Goal: Task Accomplishment & Management: Use online tool/utility

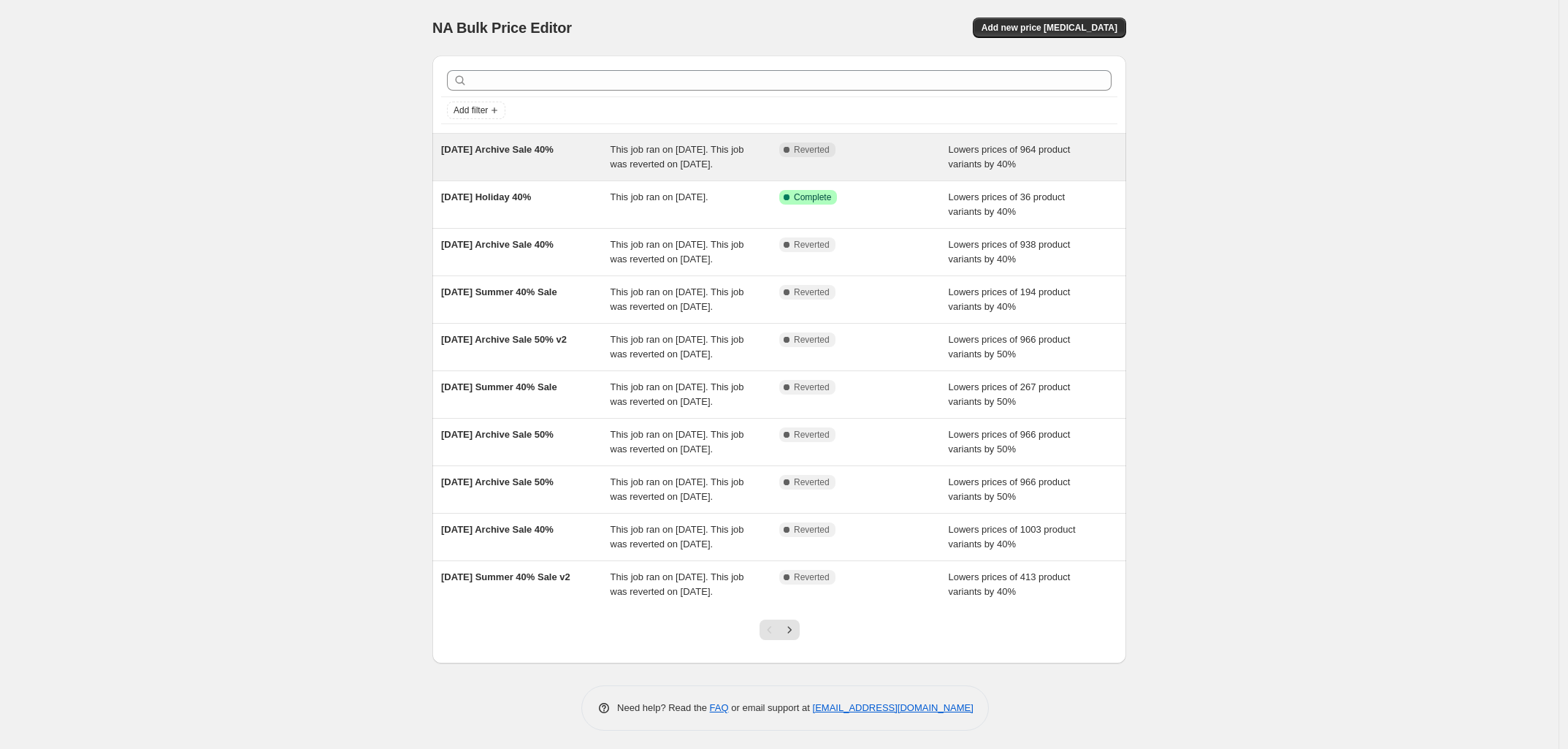
click at [465, 154] on span "[DATE] Archive Sale 40%" at bounding box center [497, 150] width 113 height 11
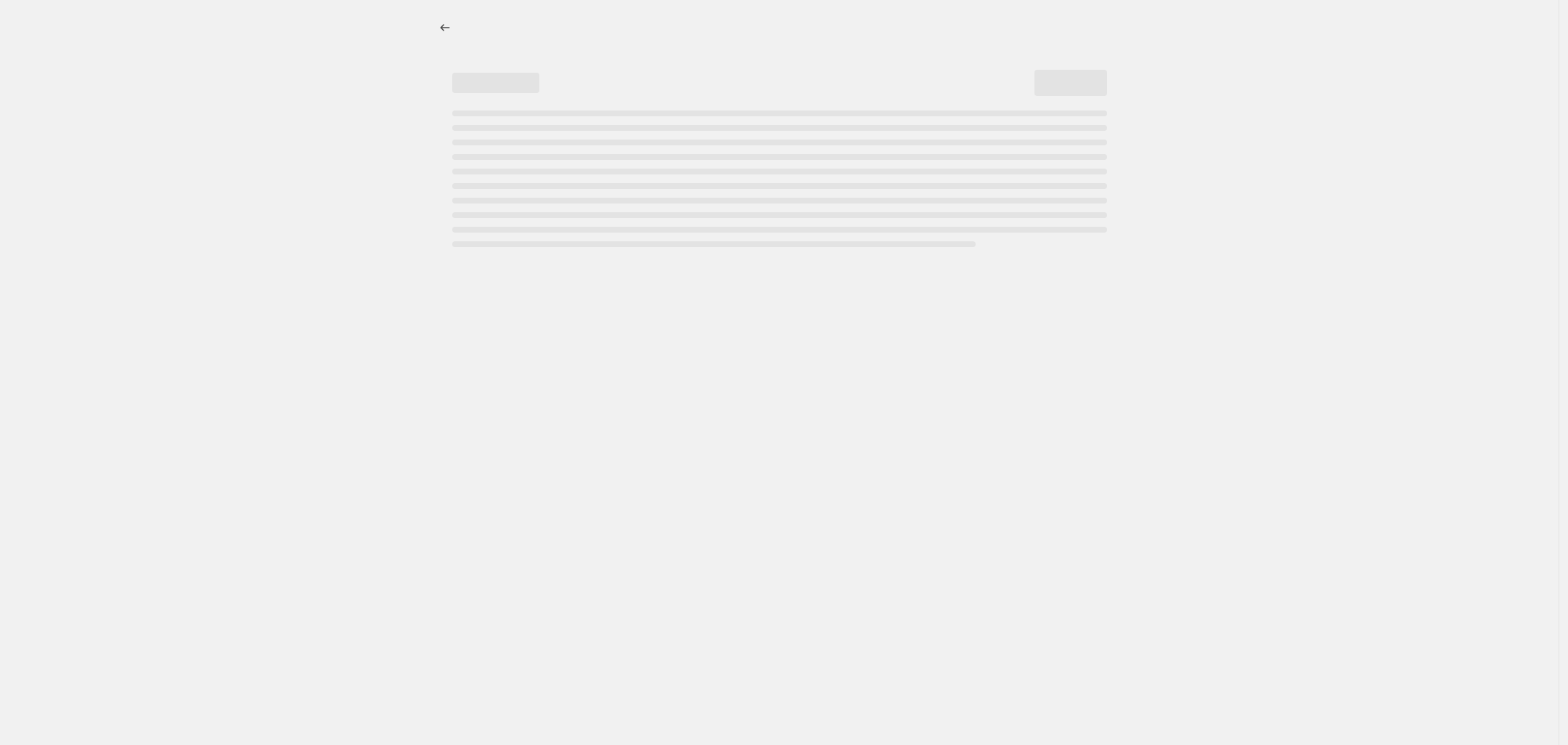
select select "percentage"
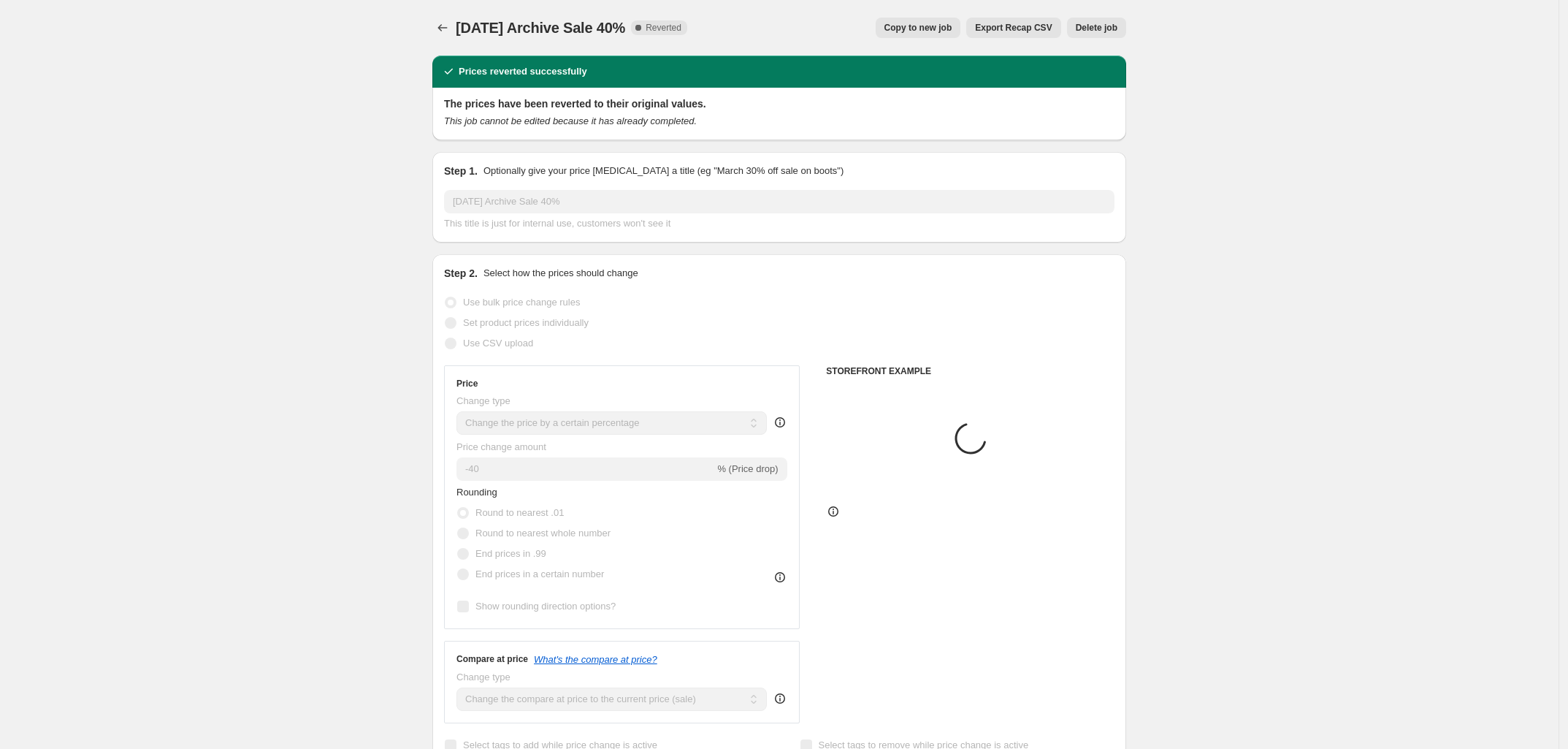
select select "collection"
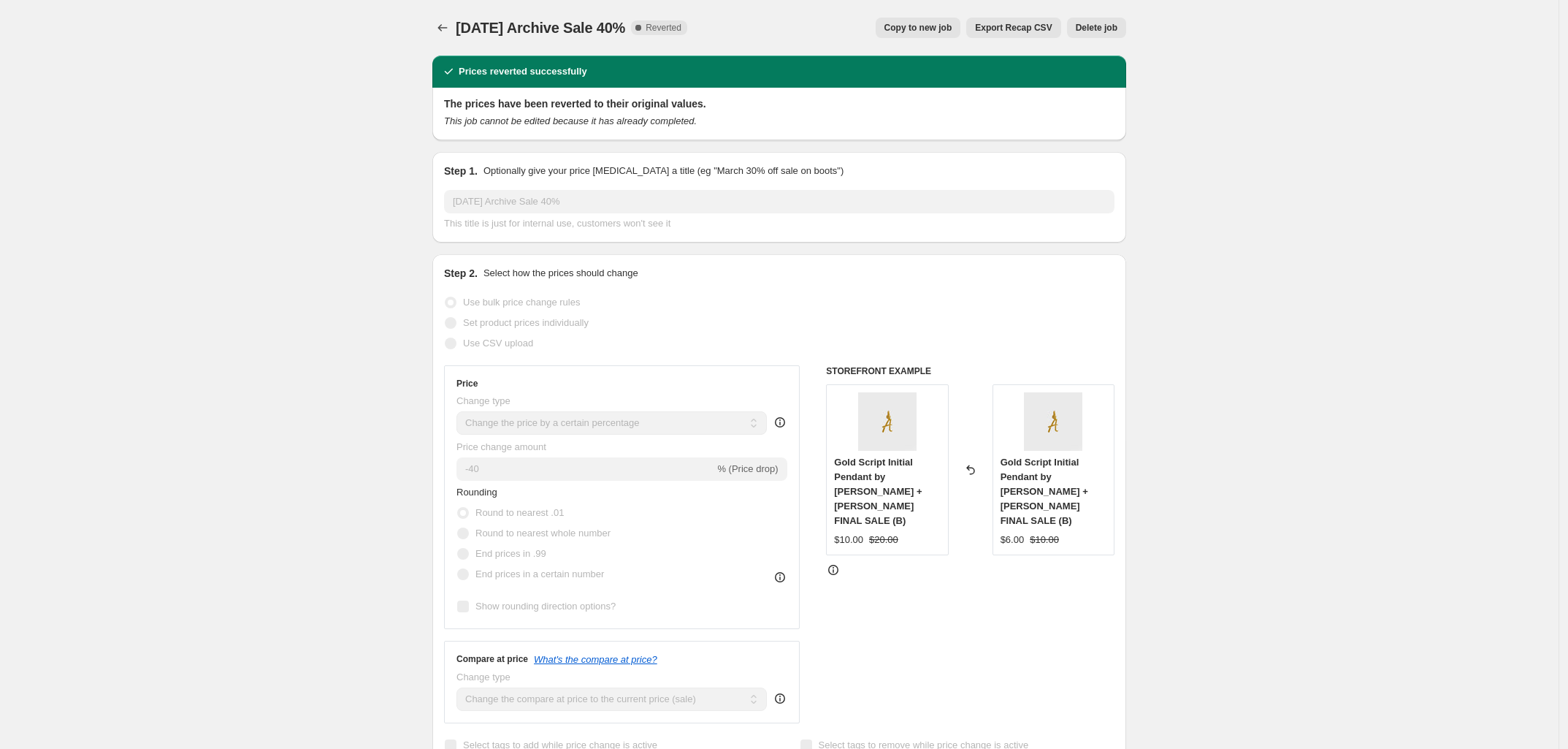
click at [905, 28] on span "Copy to new job" at bounding box center [918, 28] width 68 height 11
select select "percentage"
select select "collection"
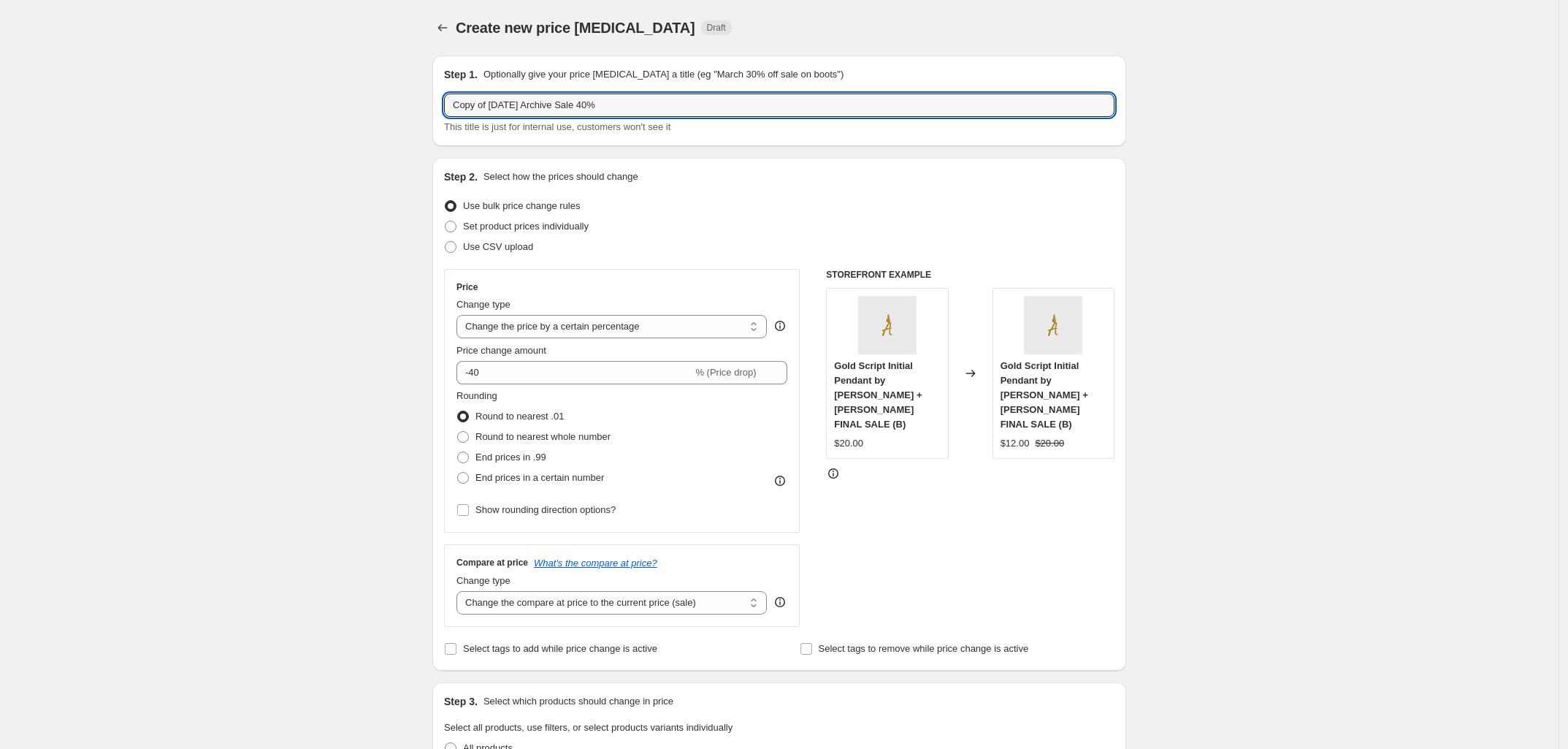
drag, startPoint x: 490, startPoint y: 104, endPoint x: 249, endPoint y: 106, distance: 241.0
click at [574, 108] on input "[DATE] Archive Sale 40%" at bounding box center [779, 104] width 670 height 23
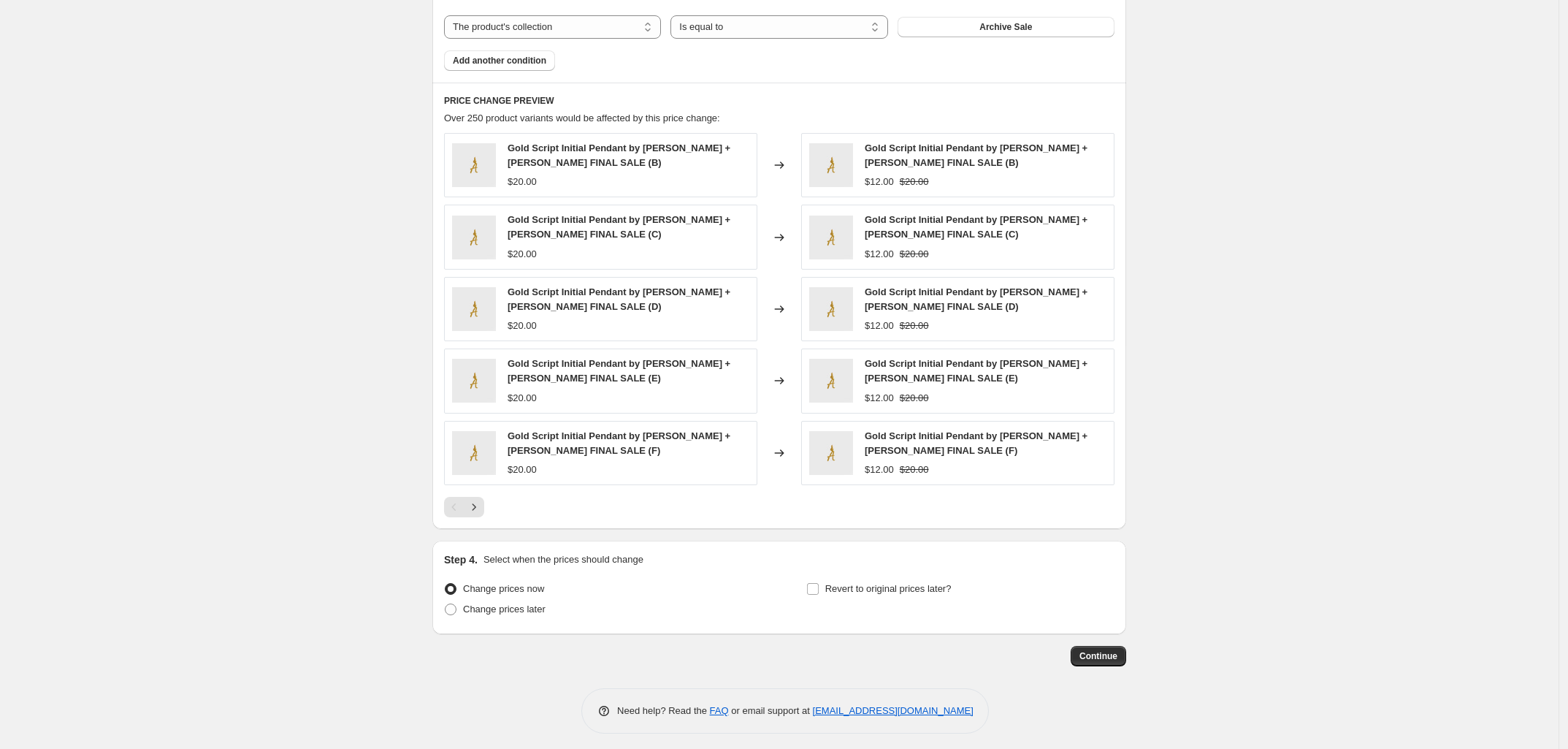
scroll to position [903, 0]
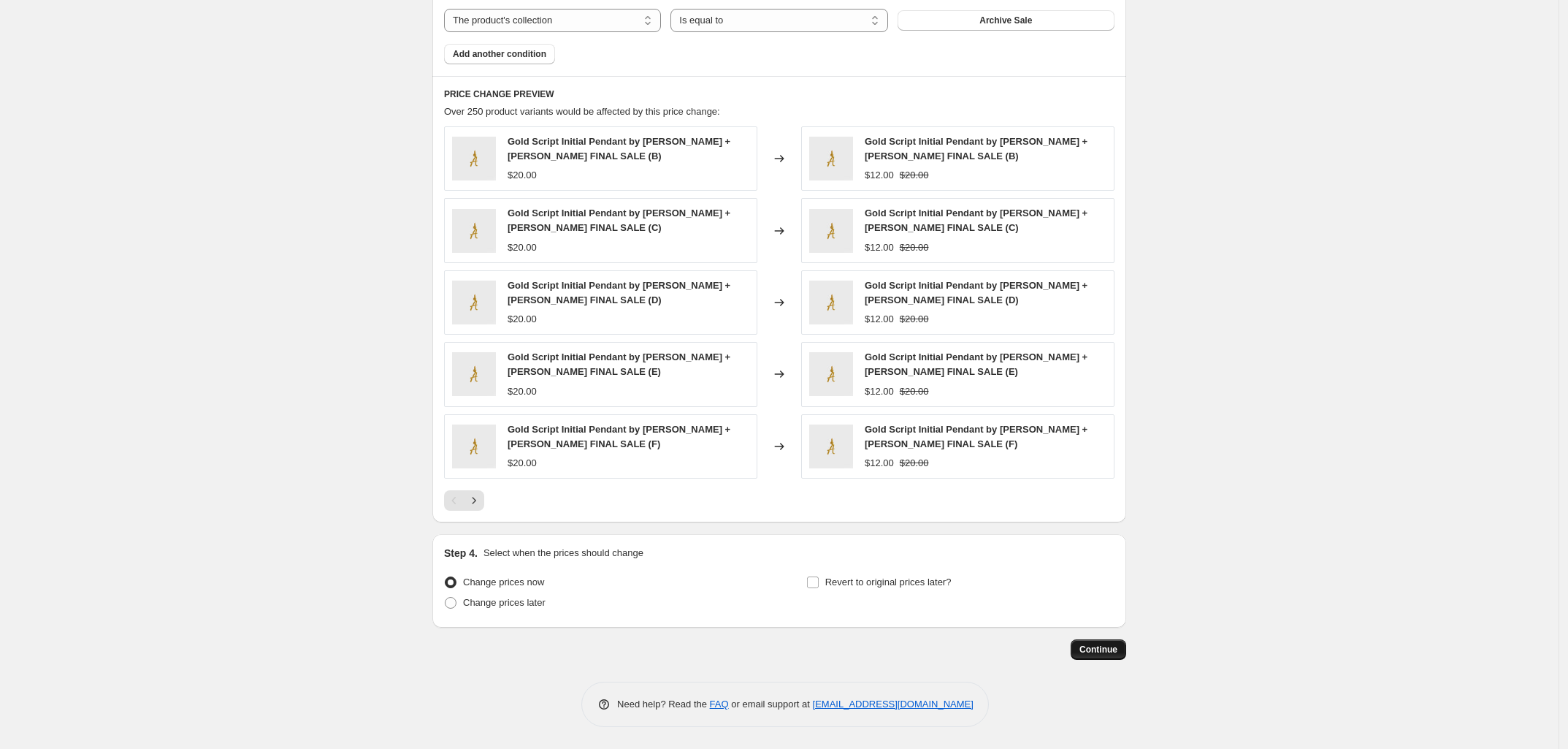
type input "[DATE] Archive Sale 40% v2"
click at [1111, 652] on span "Continue" at bounding box center [1098, 649] width 38 height 11
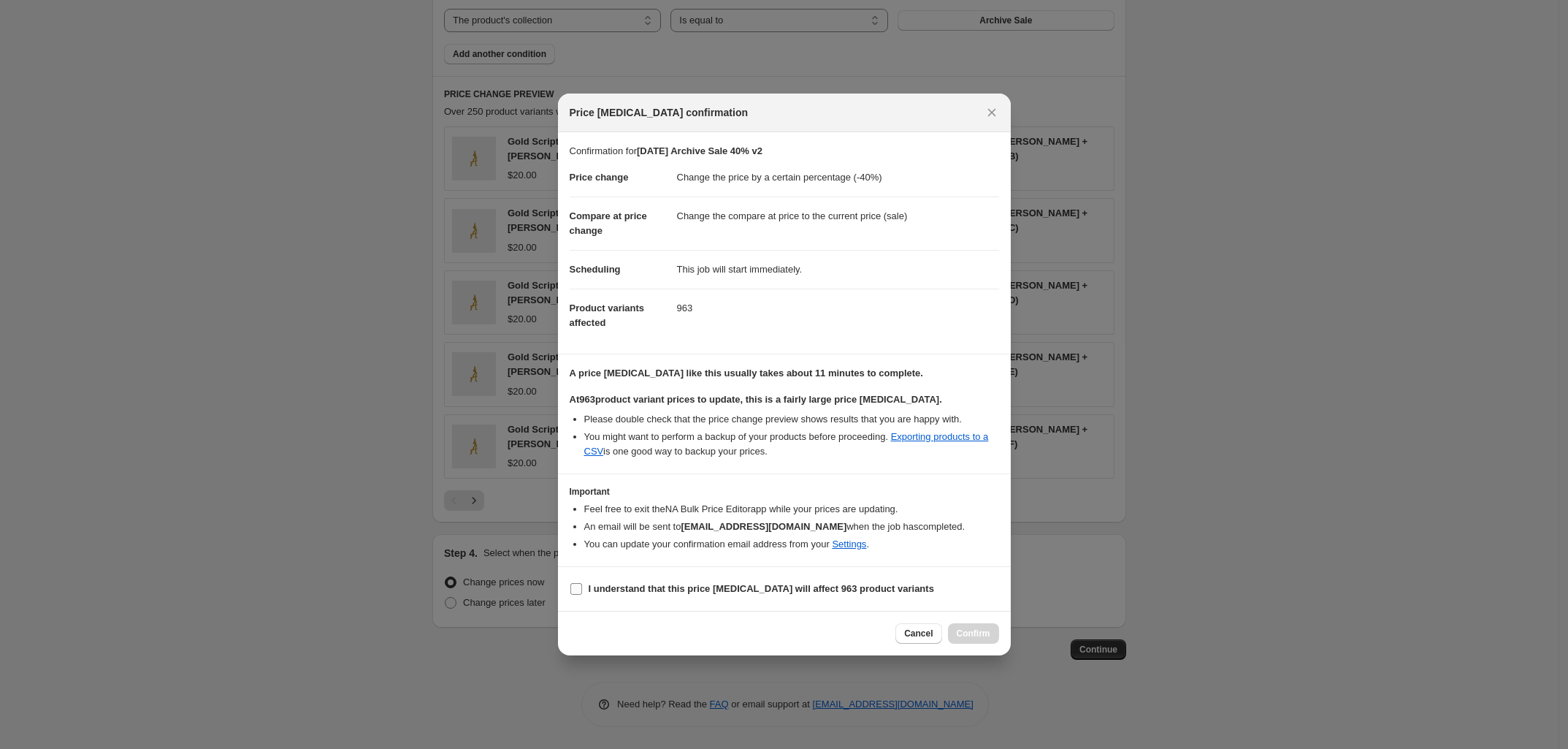
click at [577, 593] on input "I understand that this price [MEDICAL_DATA] will affect 963 product variants" at bounding box center [576, 589] width 11 height 11
checkbox input "true"
click at [972, 628] on span "Confirm" at bounding box center [973, 633] width 33 height 11
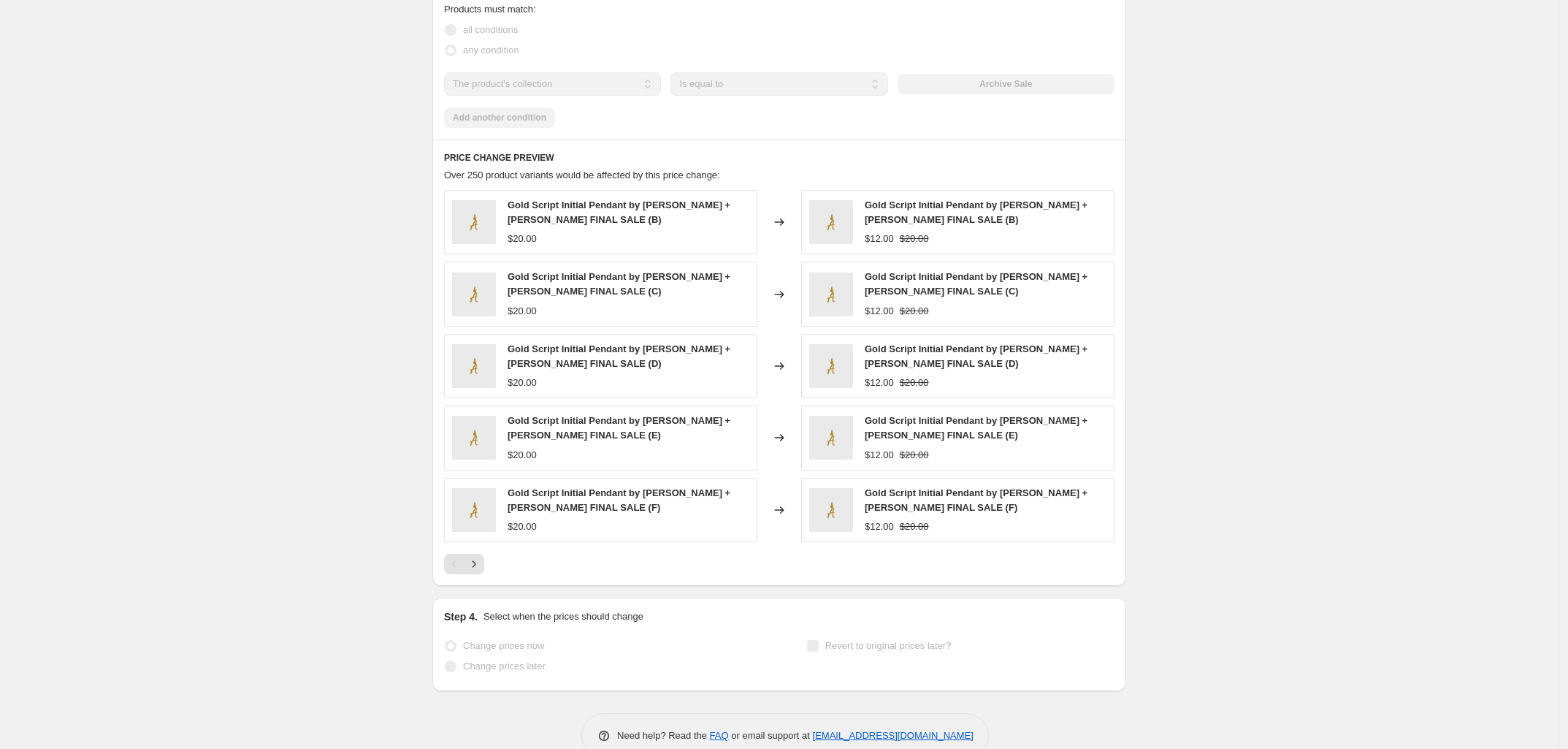
scroll to position [941, 0]
